Goal: Navigation & Orientation: Understand site structure

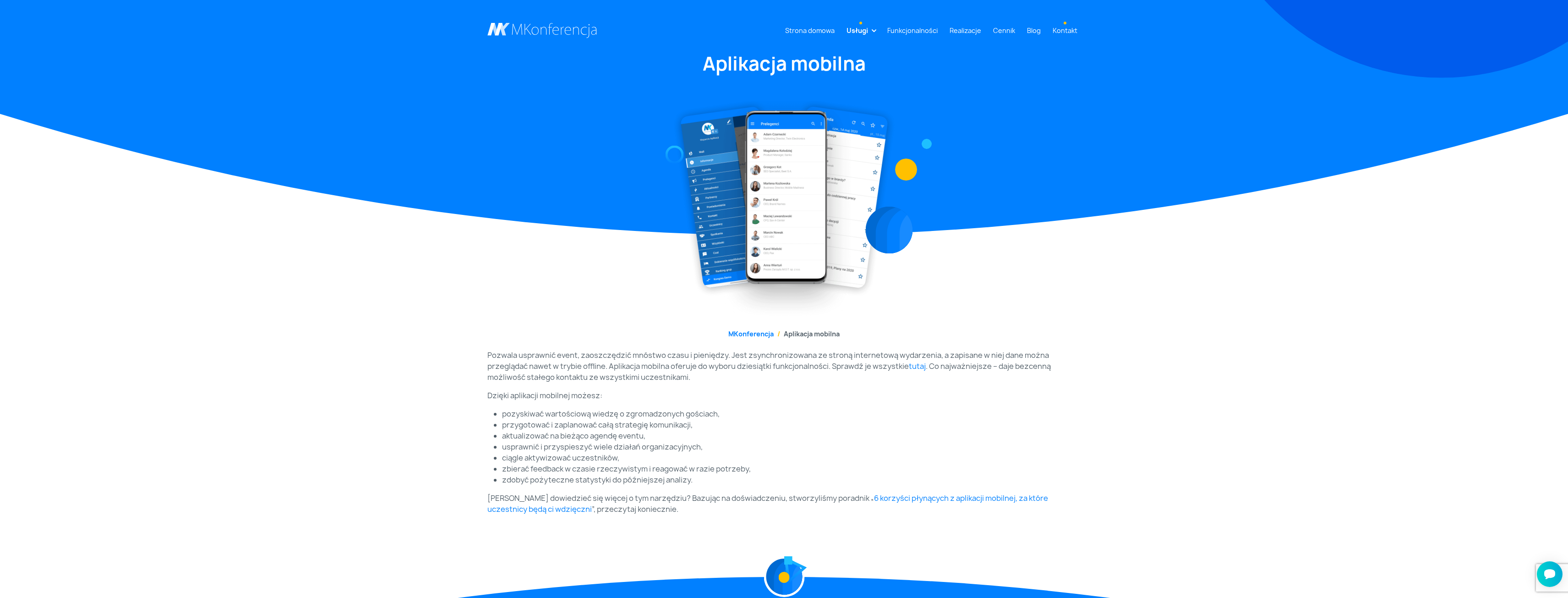
click at [1068, 24] on link "Kontakt" at bounding box center [1065, 30] width 32 height 17
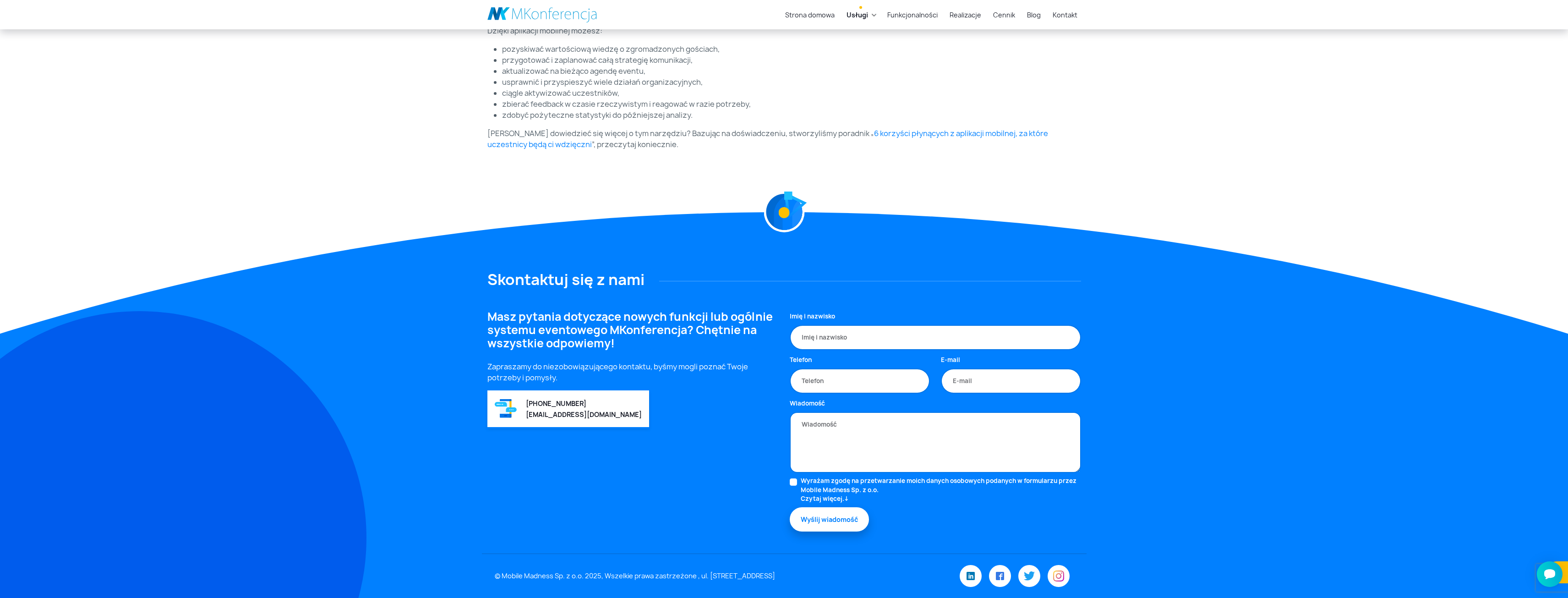
scroll to position [319, 0]
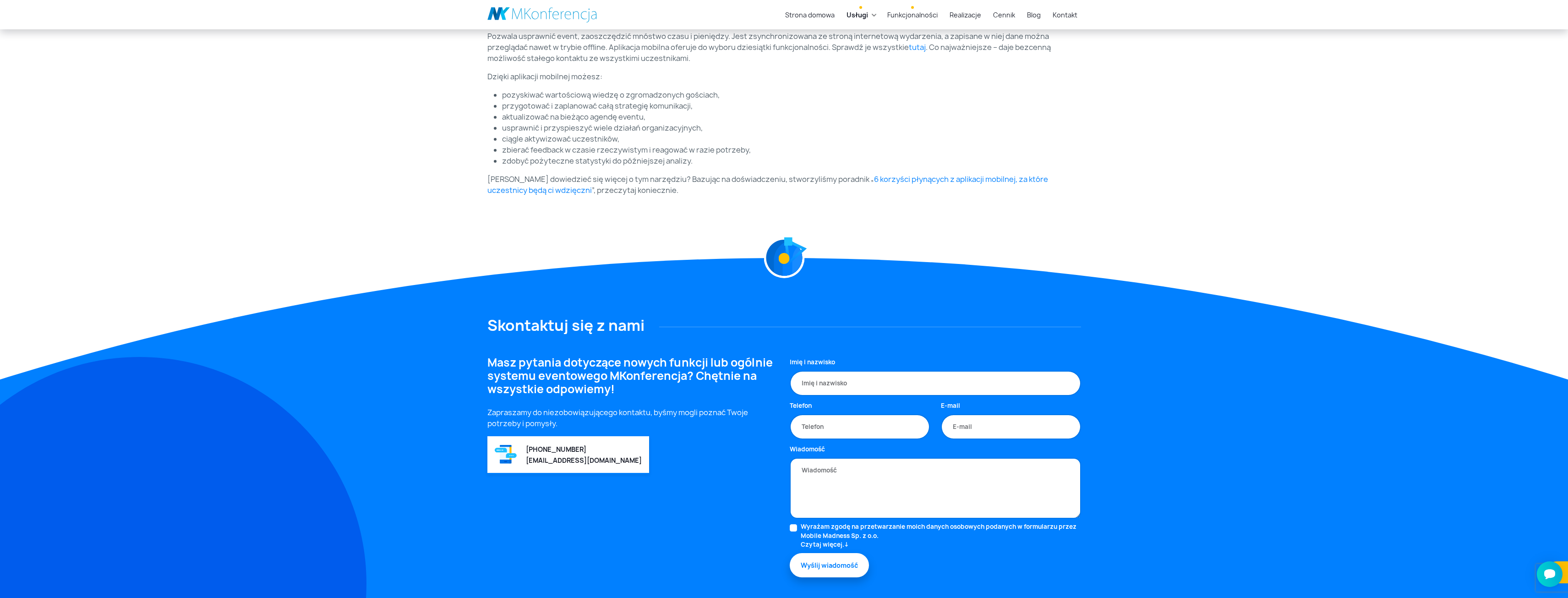
click at [912, 11] on link "Funkcjonalności" at bounding box center [912, 15] width 58 height 17
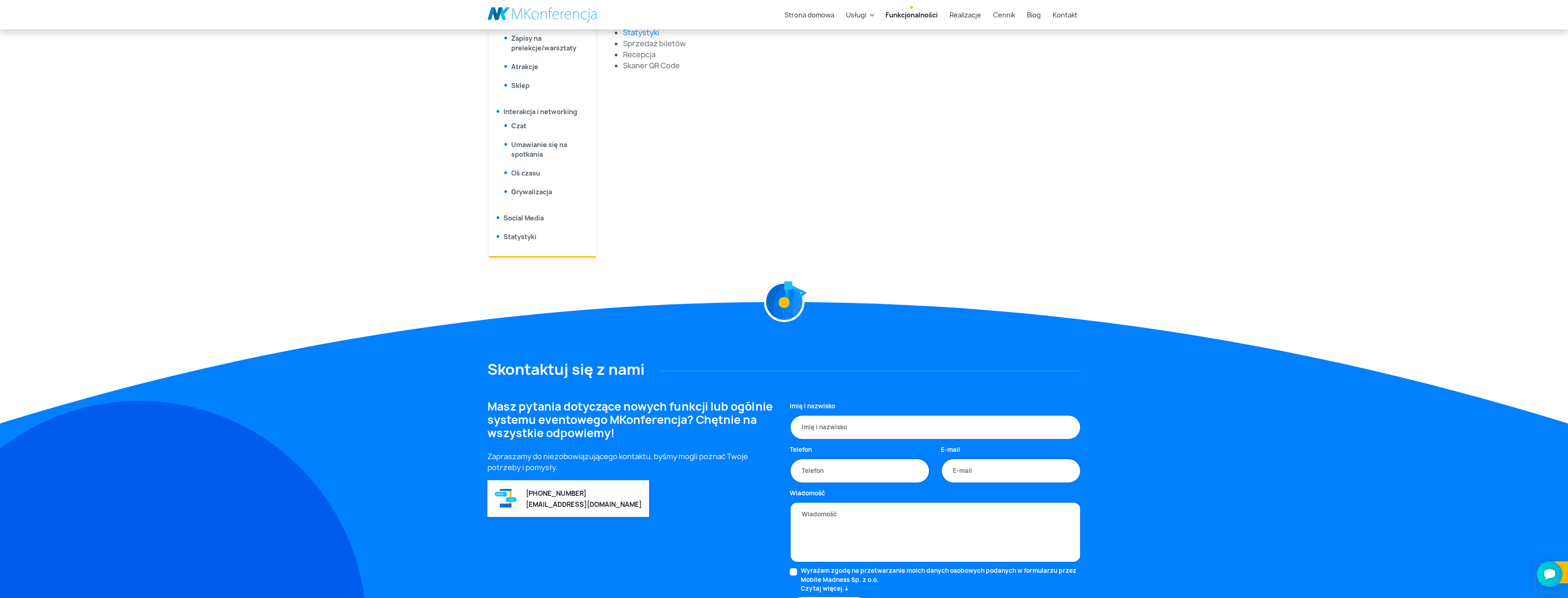
scroll to position [338, 0]
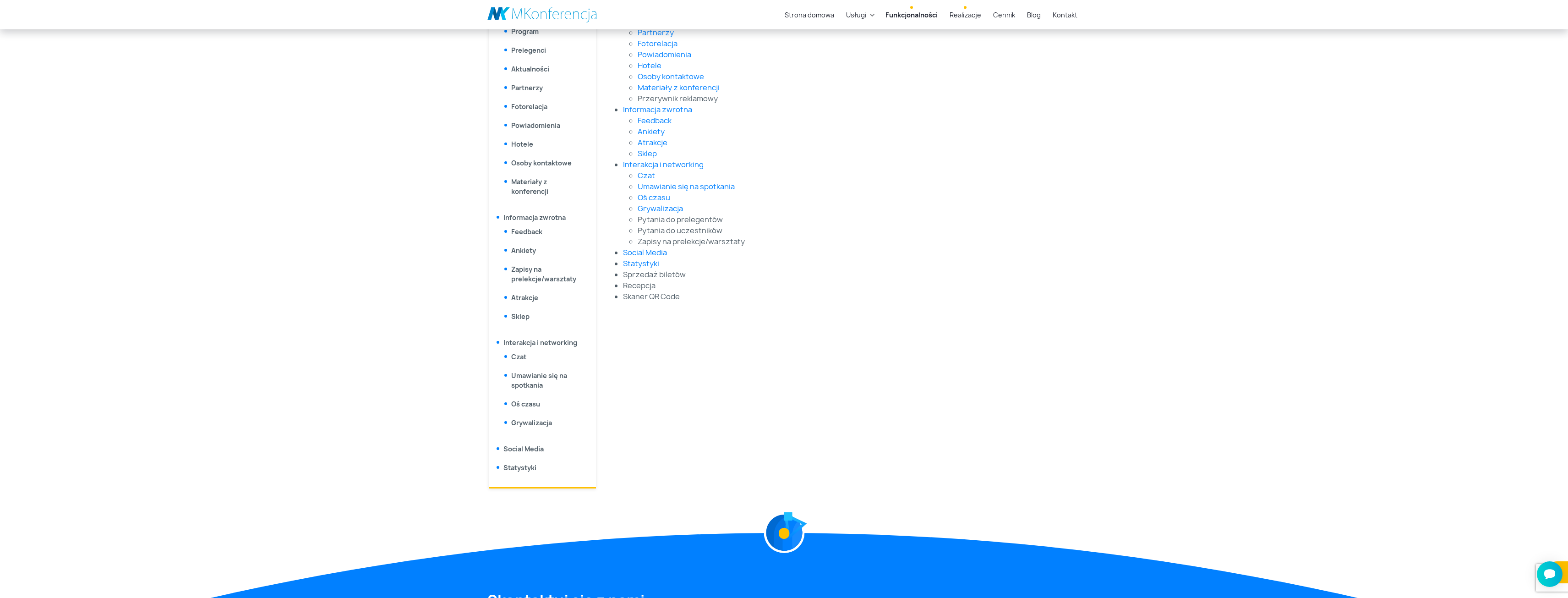
click at [965, 13] on link "Realizacje" at bounding box center [965, 15] width 39 height 17
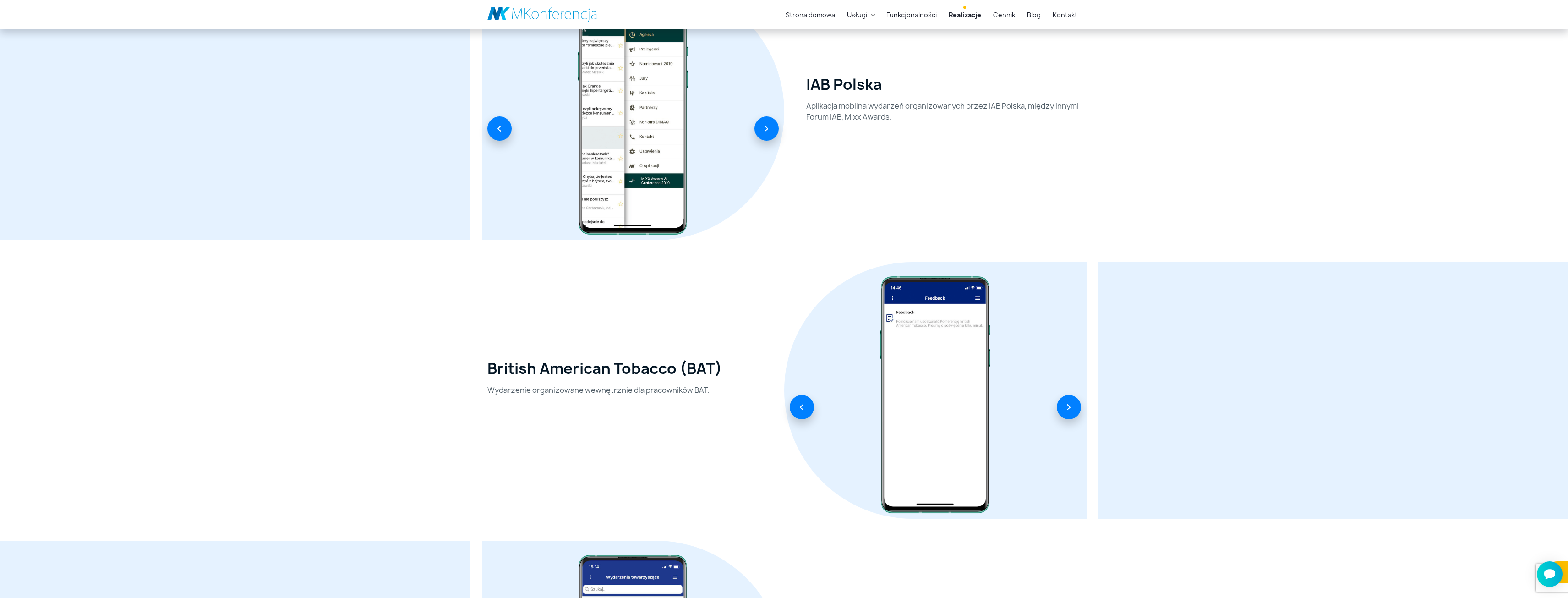
scroll to position [1695, 0]
